Goal: Navigation & Orientation: Understand site structure

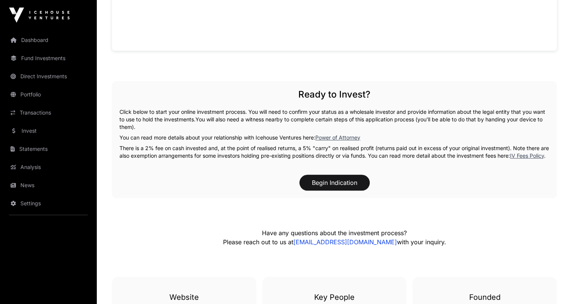
scroll to position [530, 0]
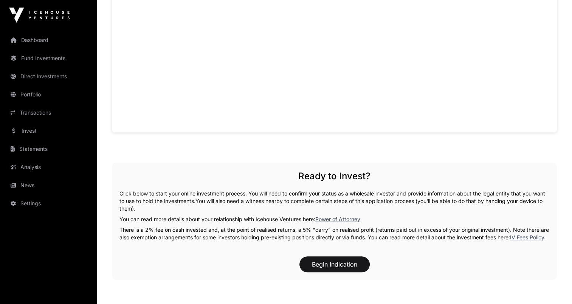
click at [45, 78] on link "Direct Investments" at bounding box center [48, 76] width 85 height 17
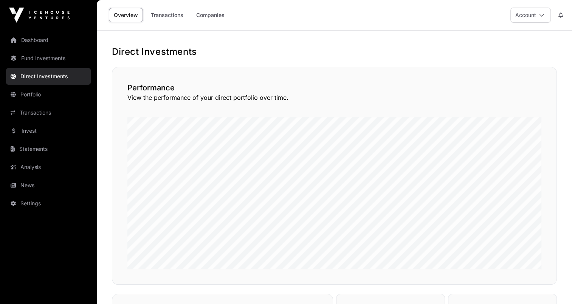
click at [32, 95] on link "Portfolio" at bounding box center [48, 94] width 85 height 17
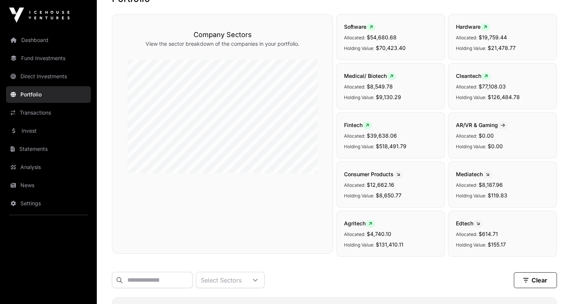
scroll to position [76, 0]
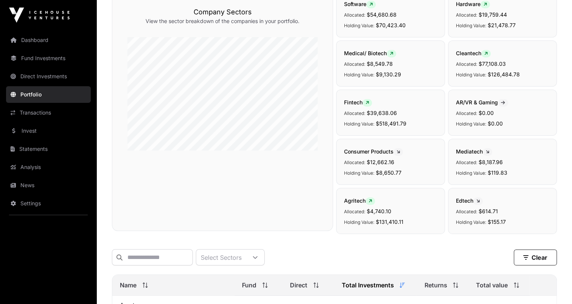
click at [49, 54] on link "Fund Investments" at bounding box center [48, 58] width 85 height 17
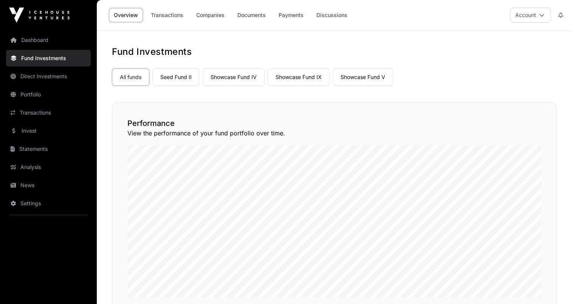
click at [543, 15] on icon at bounding box center [541, 14] width 5 height 5
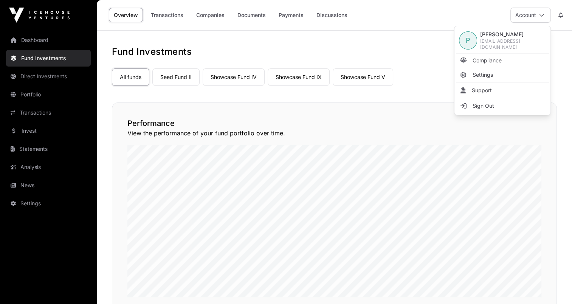
click at [36, 36] on link "Dashboard" at bounding box center [48, 40] width 85 height 17
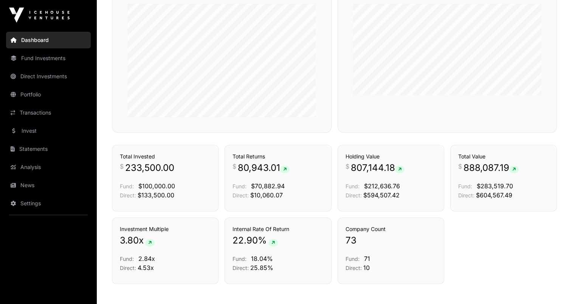
scroll to position [265, 0]
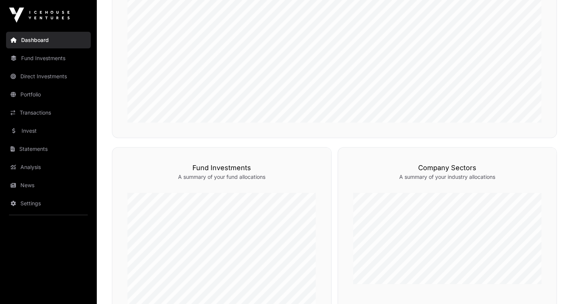
click at [41, 131] on link "Invest" at bounding box center [48, 131] width 85 height 17
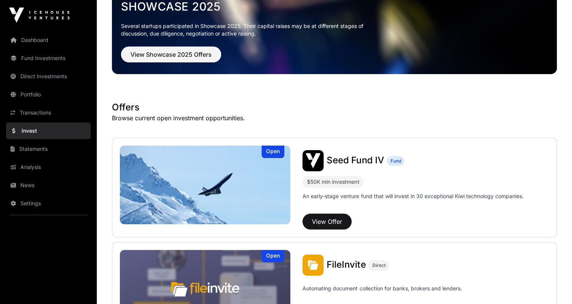
scroll to position [38, 0]
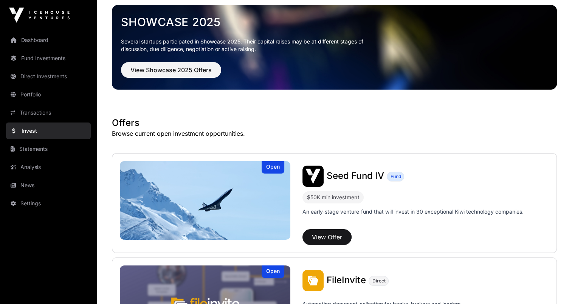
click at [46, 78] on link "Direct Investments" at bounding box center [48, 76] width 85 height 17
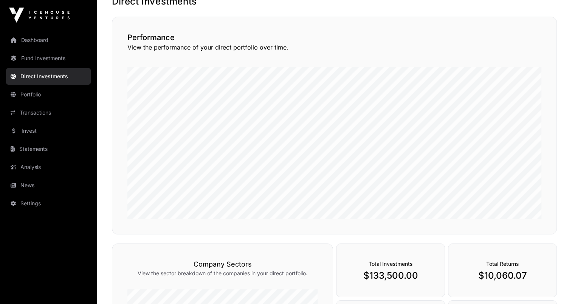
scroll to position [41, 0]
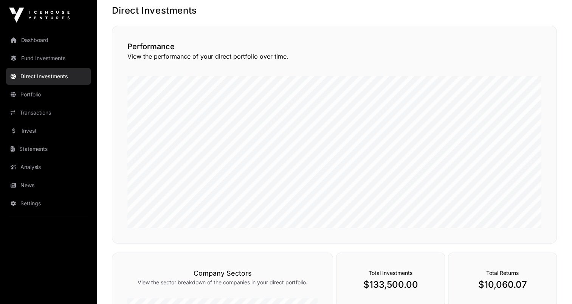
click at [36, 97] on link "Portfolio" at bounding box center [48, 94] width 85 height 17
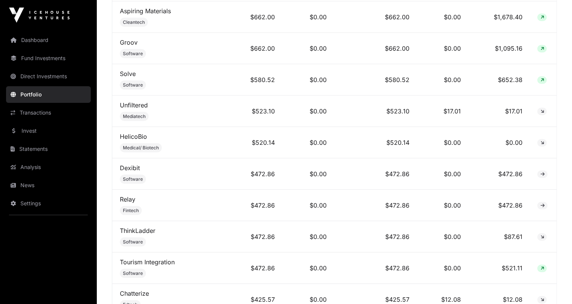
scroll to position [2020, 0]
